Goal: Find contact information: Find contact information

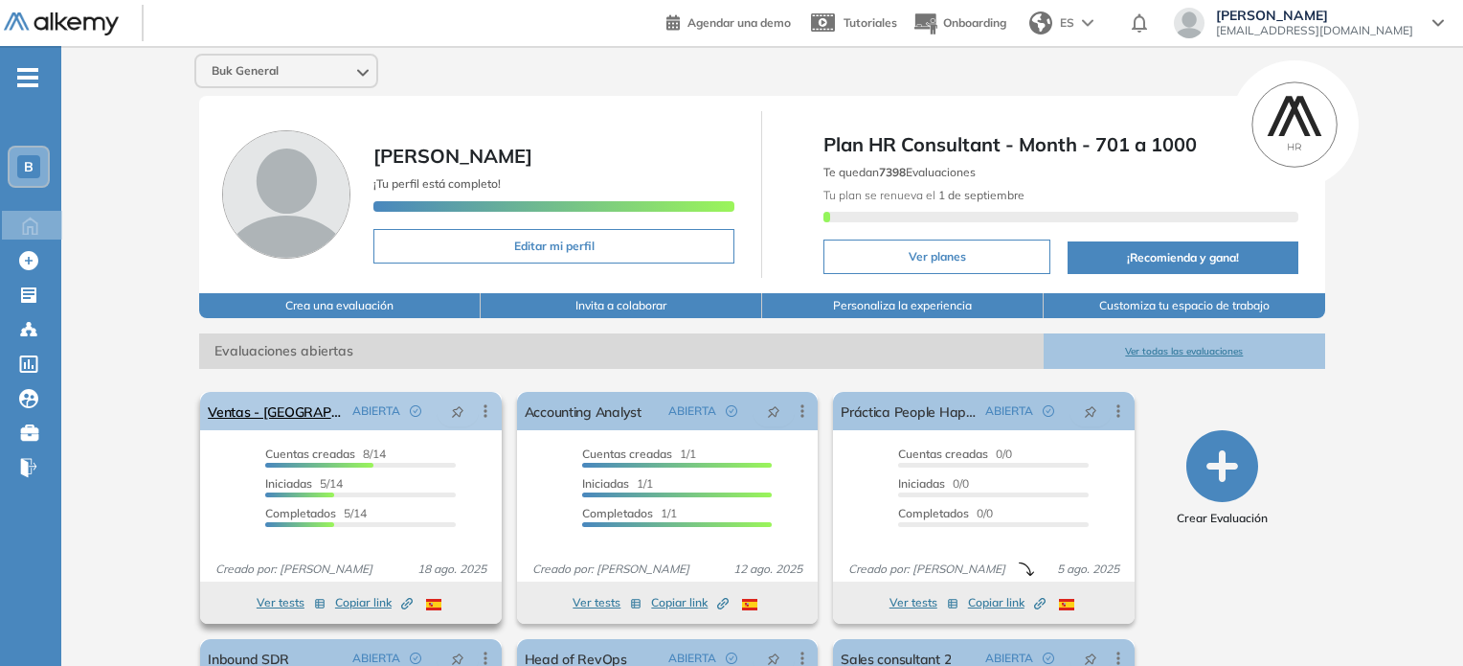
click at [375, 418] on div "ABIERTA" at bounding box center [391, 411] width 92 height 31
click at [264, 420] on link "Ventas - [GEOGRAPHIC_DATA]" at bounding box center [276, 411] width 136 height 38
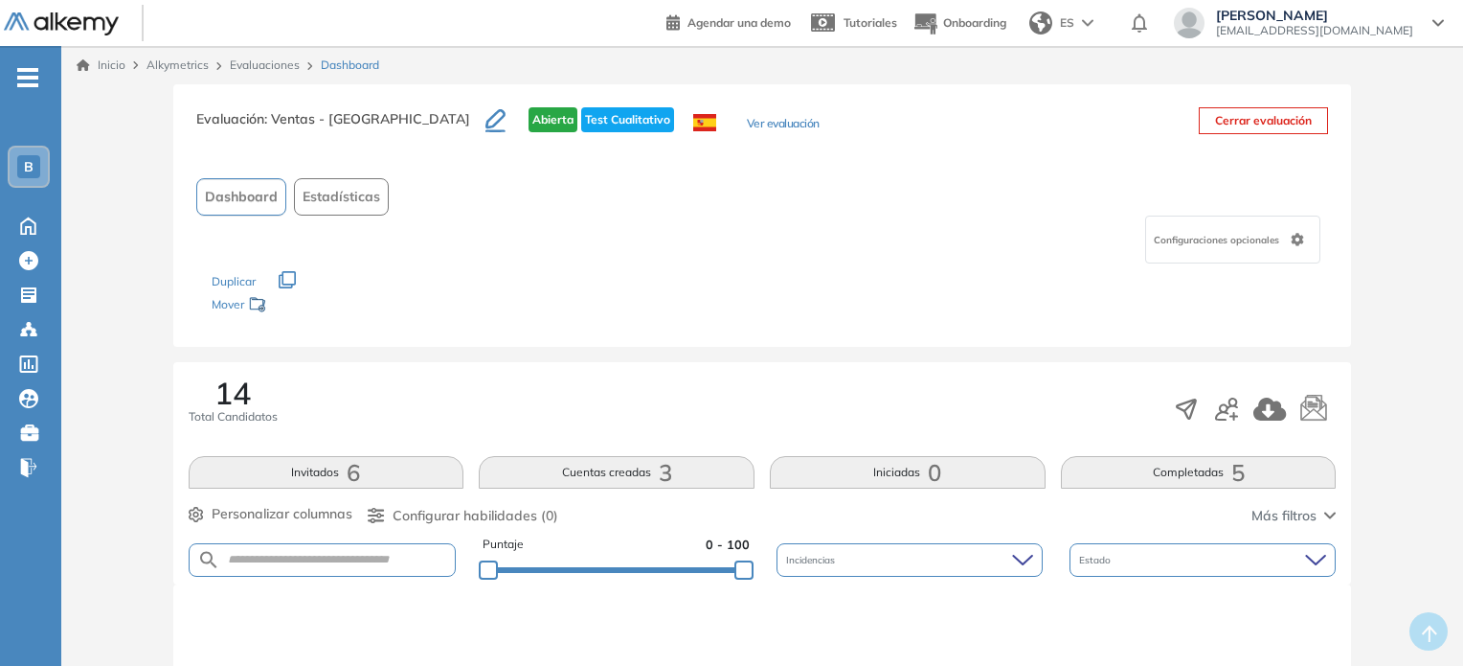
click at [356, 189] on span "Estadísticas" at bounding box center [342, 197] width 78 height 20
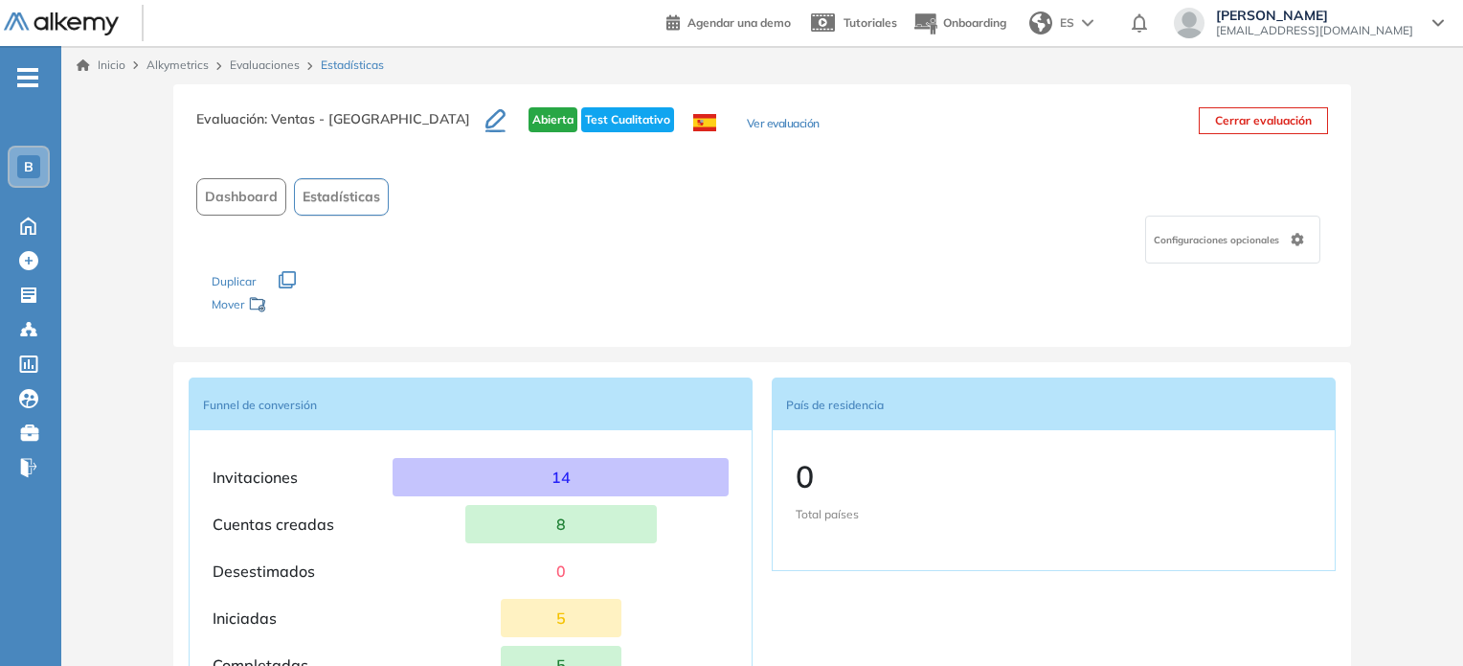
click at [262, 207] on button "Dashboard" at bounding box center [241, 196] width 90 height 37
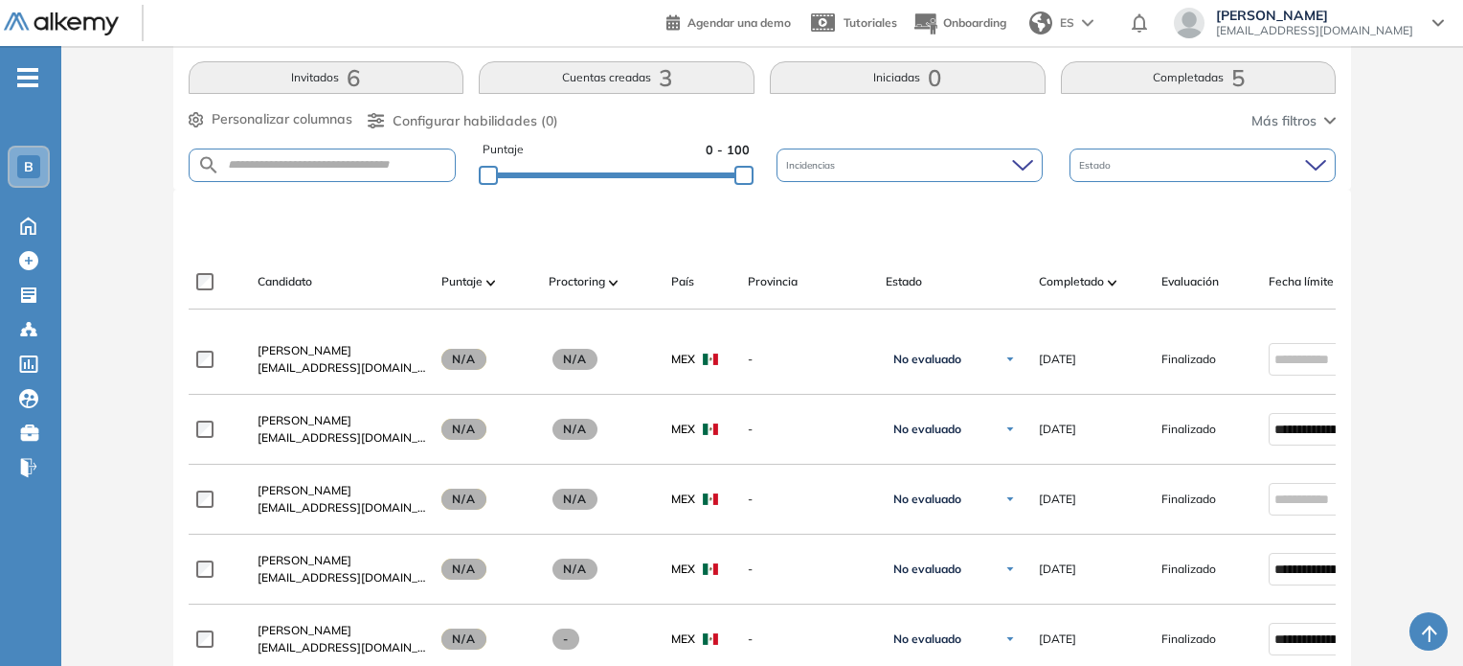
scroll to position [395, 0]
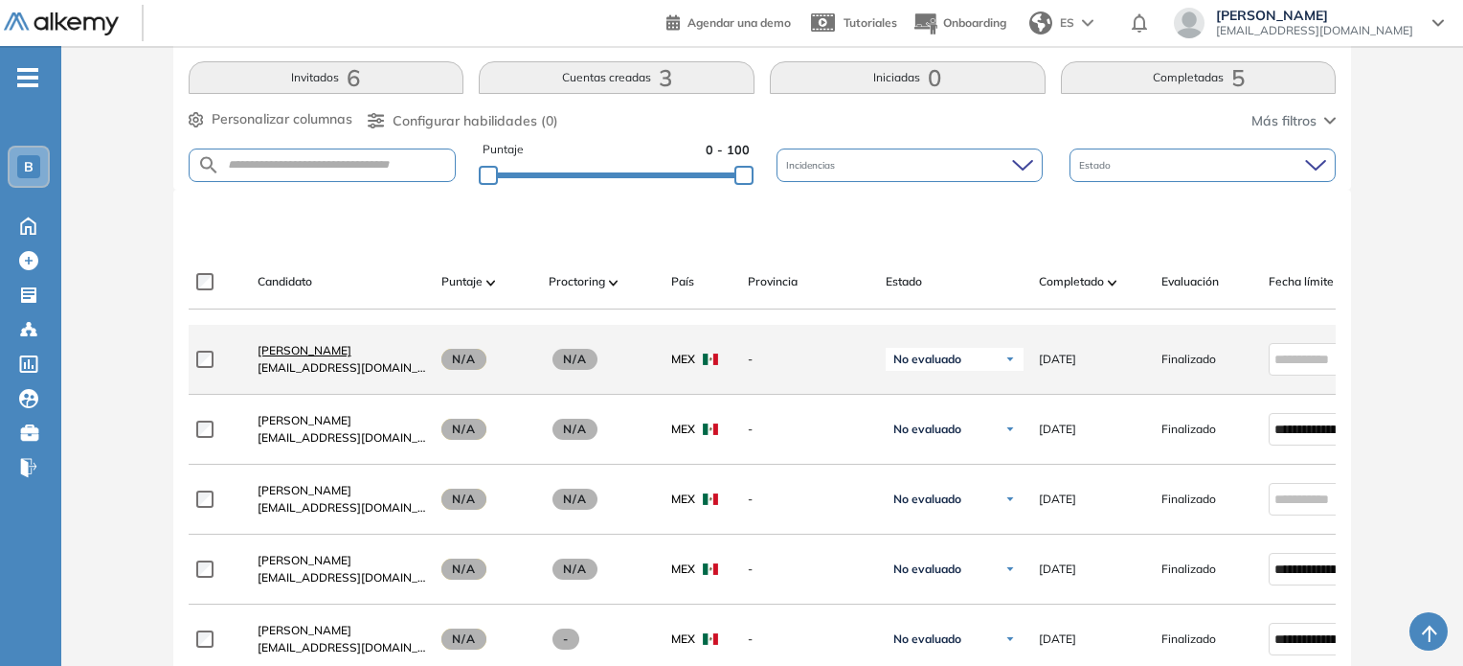
click at [303, 354] on span "[PERSON_NAME]" at bounding box center [305, 350] width 94 height 14
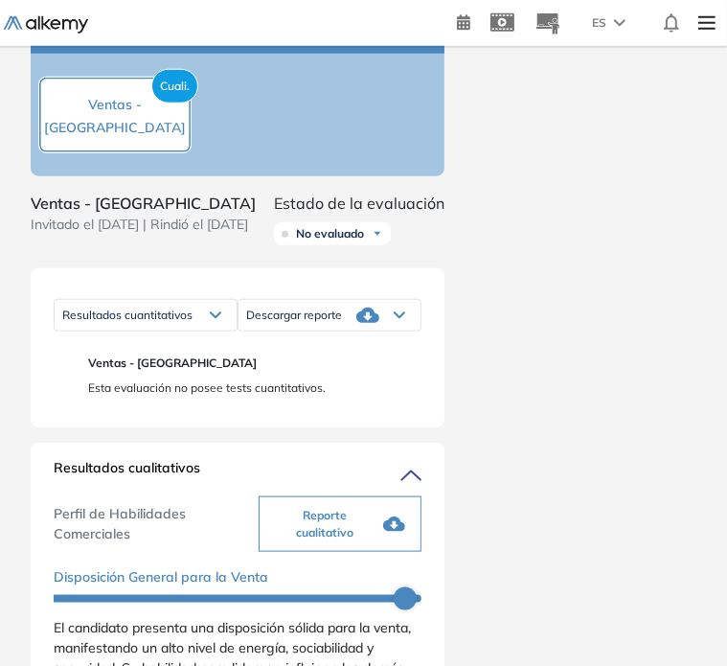
scroll to position [620, 0]
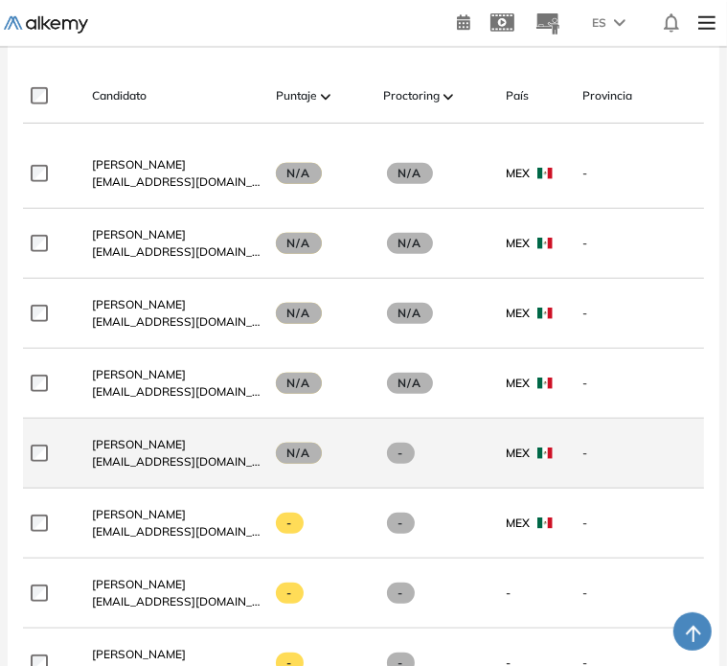
scroll to position [608, 0]
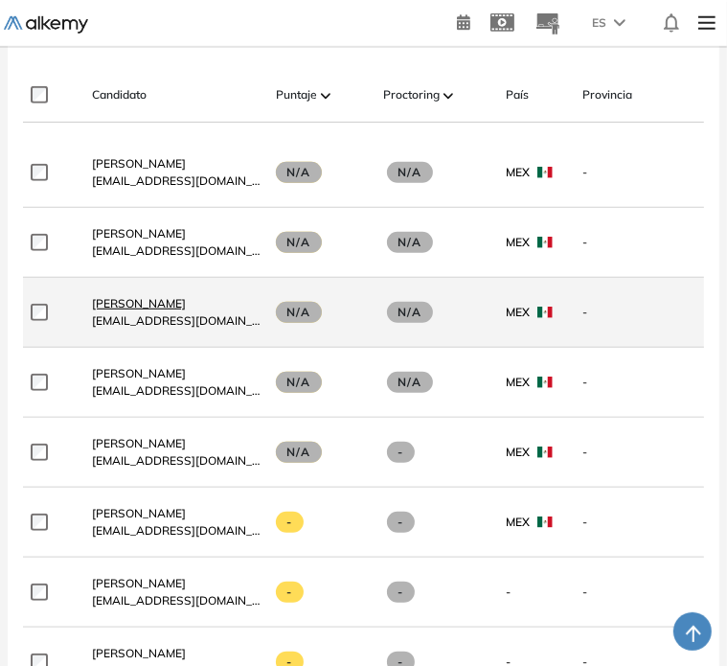
click at [163, 296] on span "[PERSON_NAME]" at bounding box center [139, 303] width 94 height 14
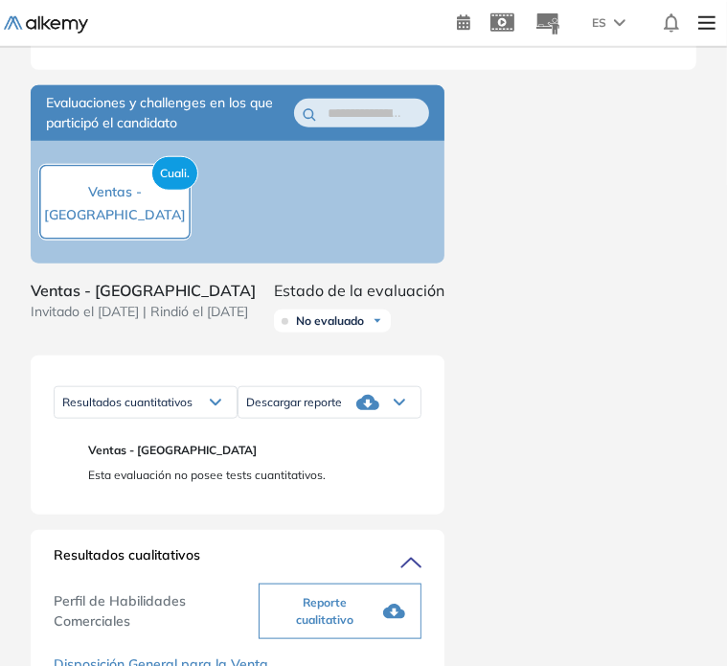
scroll to position [613, 0]
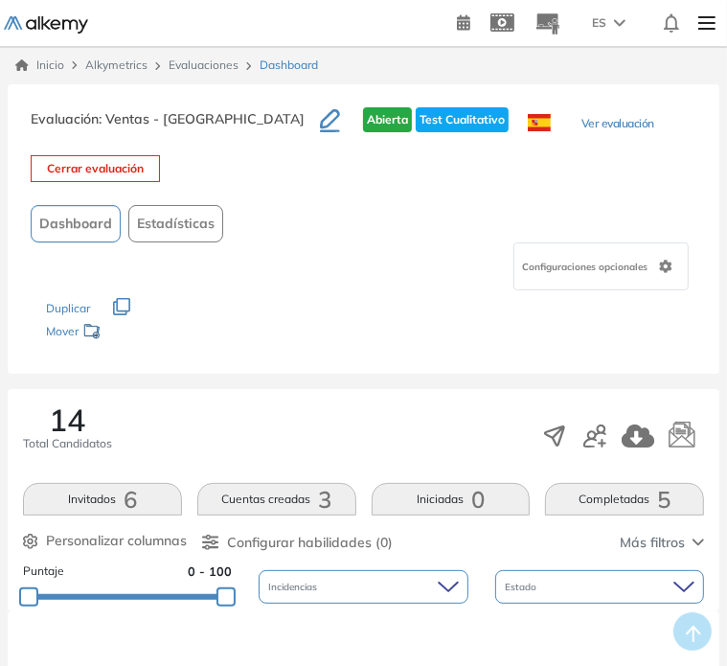
scroll to position [557, 0]
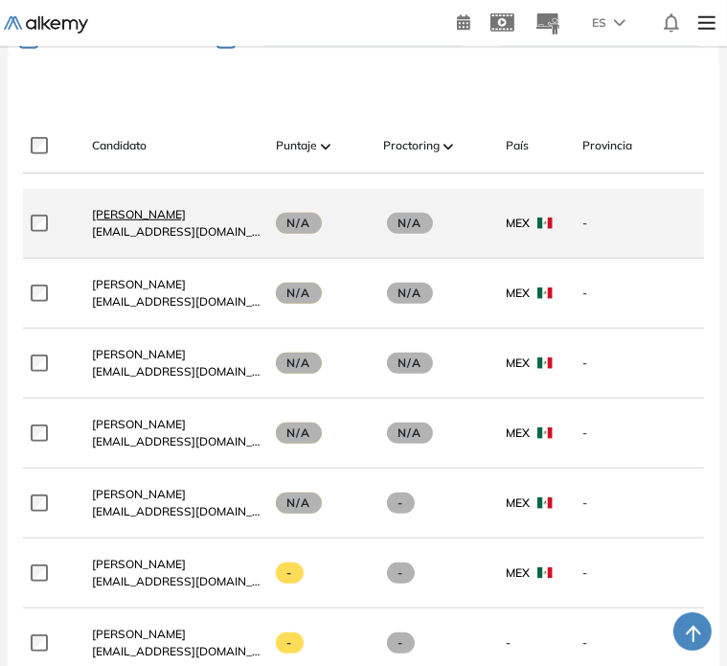
click at [121, 207] on span "[PERSON_NAME]" at bounding box center [139, 214] width 94 height 14
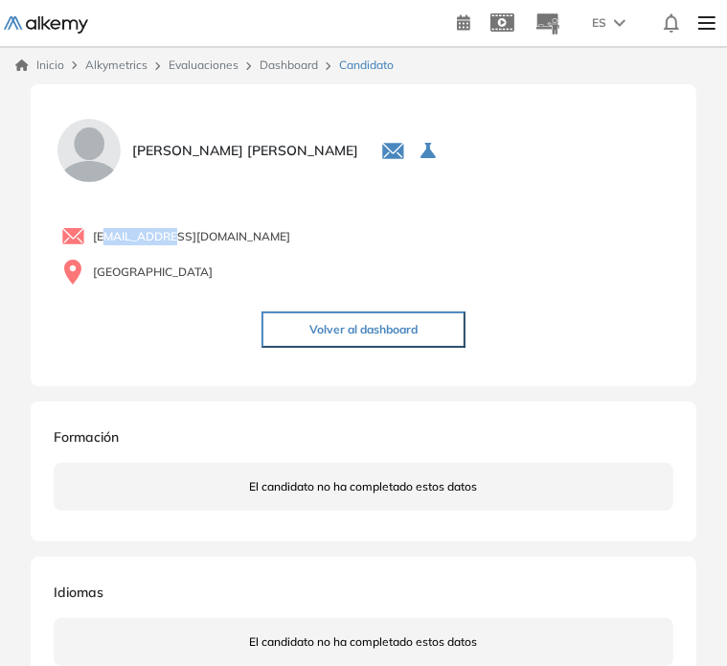
drag, startPoint x: 174, startPoint y: 237, endPoint x: 99, endPoint y: 233, distance: 75.8
click at [99, 233] on span "[EMAIL_ADDRESS][DOMAIN_NAME]" at bounding box center [191, 236] width 197 height 17
drag, startPoint x: 91, startPoint y: 237, endPoint x: 200, endPoint y: 230, distance: 109.4
click at [202, 230] on div "[EMAIL_ADDRESS][DOMAIN_NAME]" at bounding box center [367, 236] width 612 height 24
copy span "[EMAIL_ADDRESS][DOMAIN_NAME]"
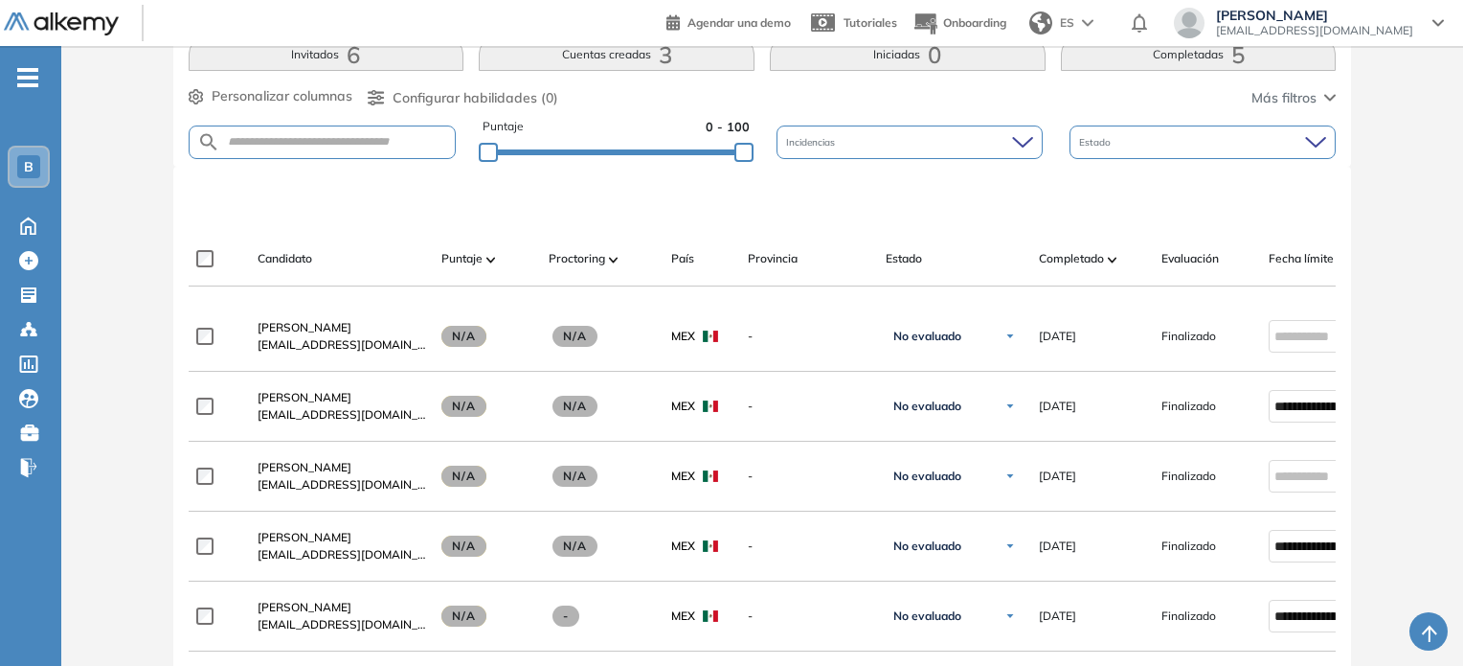
scroll to position [443, 0]
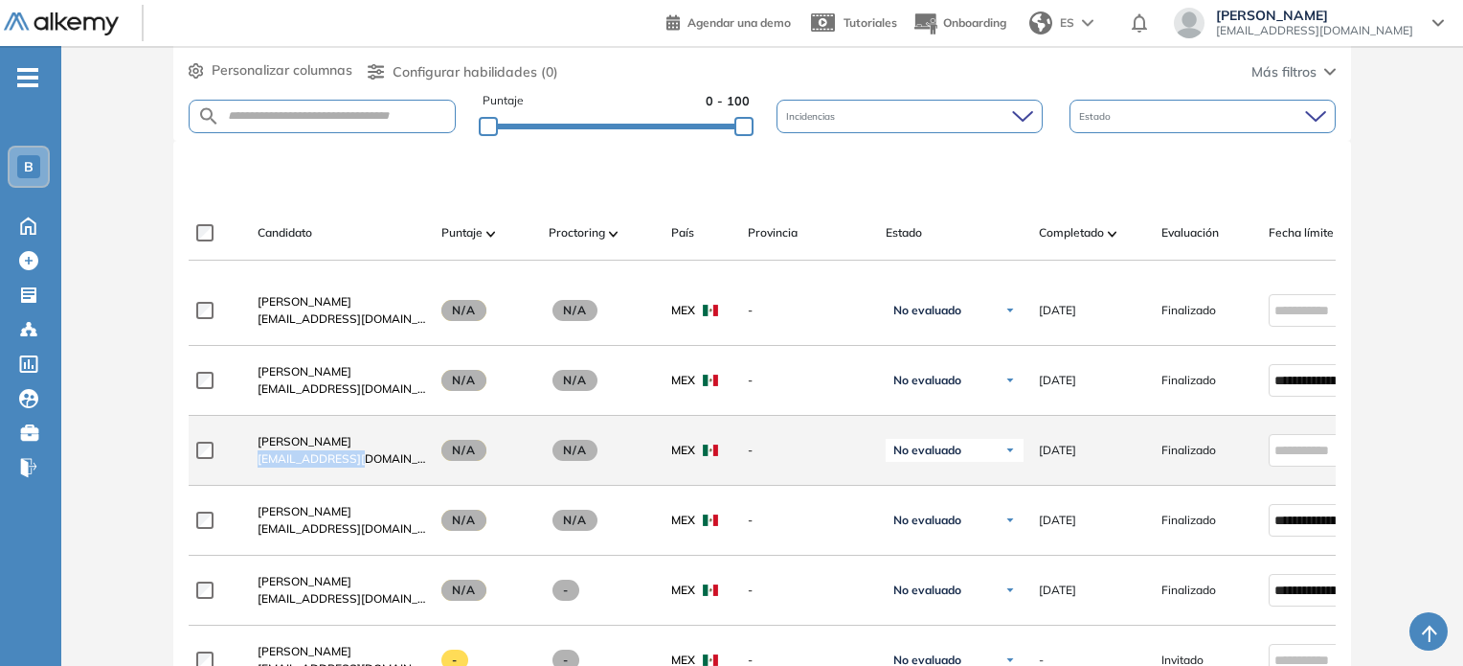
drag, startPoint x: 395, startPoint y: 458, endPoint x: 257, endPoint y: 465, distance: 138.1
click at [258, 465] on div "[PERSON_NAME] [EMAIL_ADDRESS][DOMAIN_NAME]" at bounding box center [342, 450] width 169 height 34
copy span "[EMAIL_ADDRESS][DOMAIN_NAME]"
